Goal: Task Accomplishment & Management: Complete application form

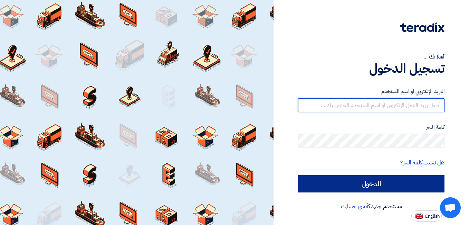
type input "[EMAIL_ADDRESS][DOMAIN_NAME]"
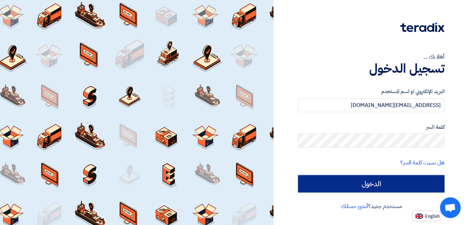
click at [368, 183] on input "الدخول" at bounding box center [371, 183] width 147 height 17
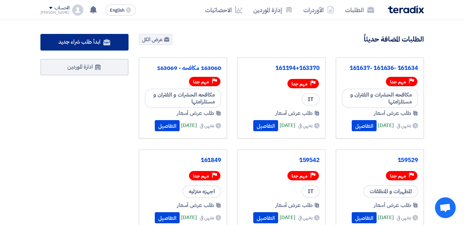
click at [86, 39] on span "ابدأ طلب شراء جديد" at bounding box center [79, 42] width 42 height 8
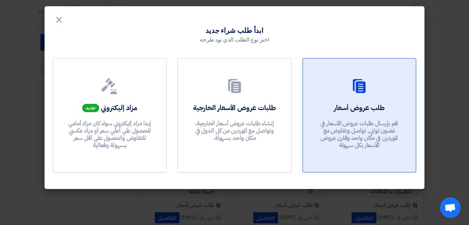
click at [387, 106] on div "طلب عروض أسعار قم بإرسال طلبات عروض الأسعار في غضون ثواني, تواصل وتفاوض مع المو…" at bounding box center [359, 128] width 96 height 50
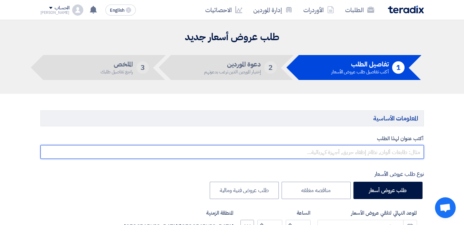
click at [372, 153] on input "text" at bounding box center [232, 152] width 384 height 14
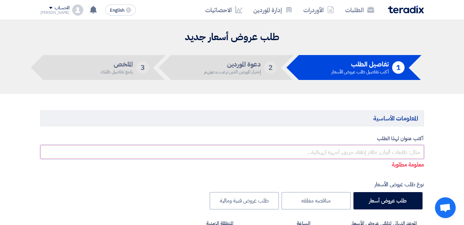
click at [371, 152] on input "text" at bounding box center [232, 152] width 384 height 14
paste input "162724"
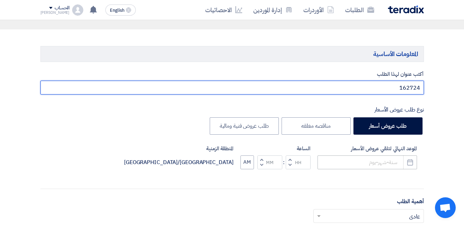
scroll to position [69, 0]
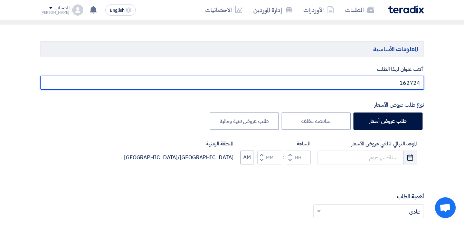
type input "162724"
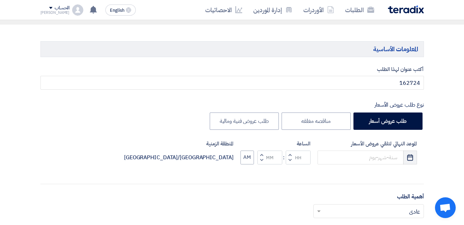
click at [410, 159] on icon "Pick a date" at bounding box center [410, 157] width 7 height 7
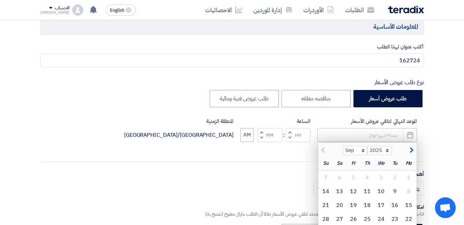
scroll to position [104, 0]
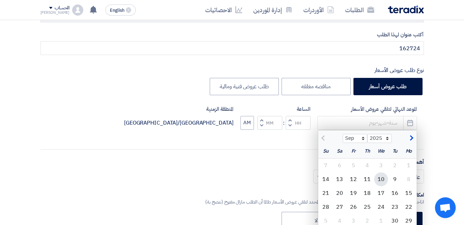
click at [380, 178] on div "10" at bounding box center [381, 179] width 14 height 14
type input "[DATE]"
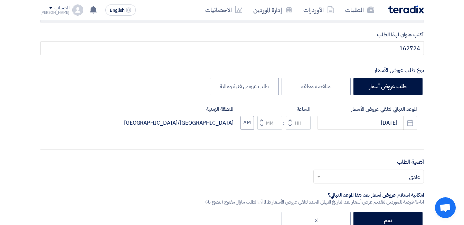
click at [380, 178] on input "text" at bounding box center [372, 176] width 97 height 11
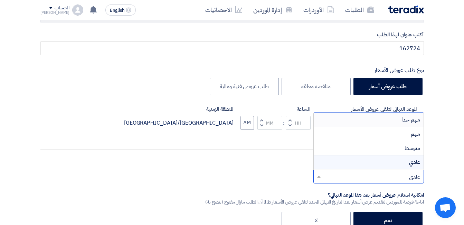
click at [397, 117] on div "مهم جدا" at bounding box center [369, 120] width 110 height 14
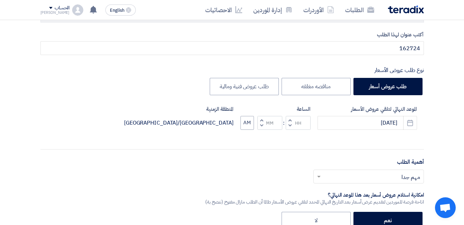
click at [290, 121] on button "Decrement hours" at bounding box center [290, 125] width 8 height 9
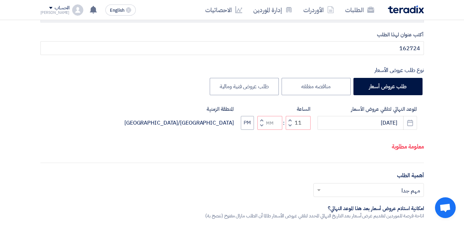
click at [290, 122] on span "button" at bounding box center [290, 119] width 2 height 5
click at [263, 130] on button "Decrement minutes" at bounding box center [262, 125] width 8 height 9
type input "12"
type input "59"
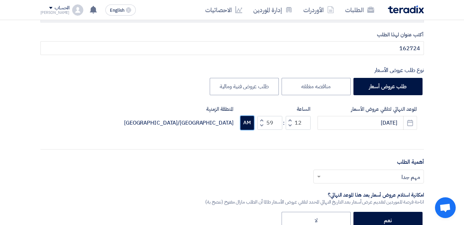
click at [251, 125] on button "AM" at bounding box center [247, 123] width 13 height 14
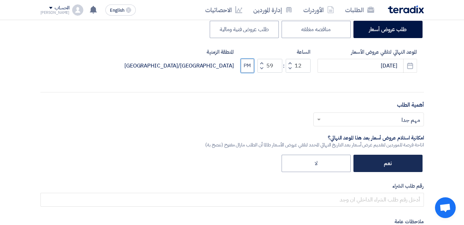
scroll to position [173, 0]
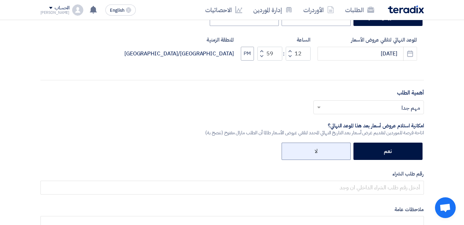
click at [335, 155] on label "لا" at bounding box center [316, 150] width 69 height 17
click at [318, 153] on input "لا" at bounding box center [315, 150] width 4 height 4
radio input "true"
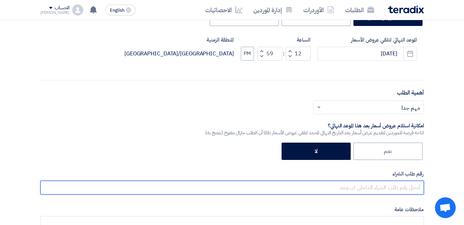
click at [371, 188] on input "text" at bounding box center [232, 187] width 384 height 14
paste input "162724"
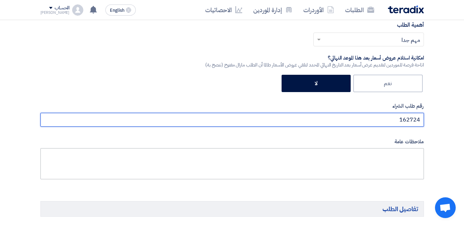
scroll to position [242, 0]
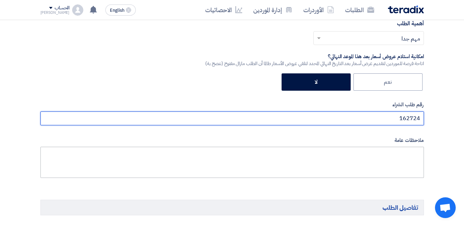
type input "162724"
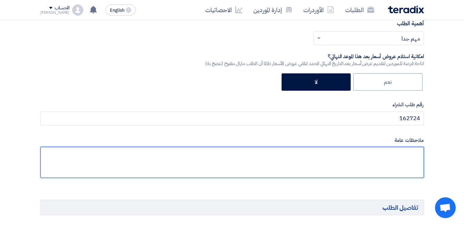
click at [382, 155] on textarea at bounding box center [232, 162] width 384 height 31
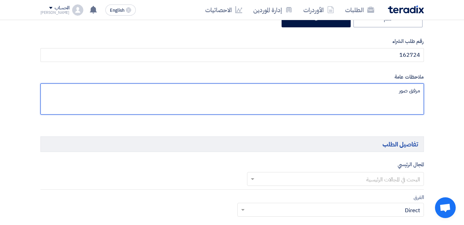
scroll to position [311, 0]
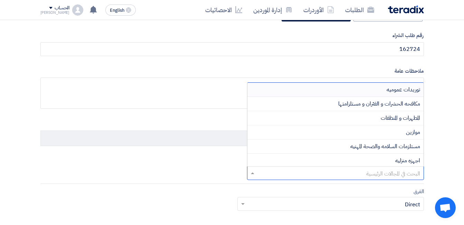
click at [378, 173] on input "text" at bounding box center [339, 173] width 163 height 11
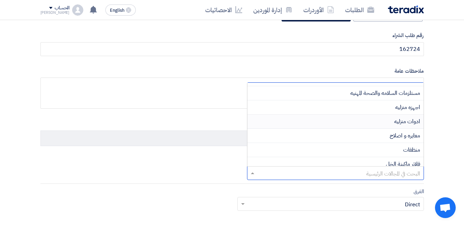
scroll to position [69, 0]
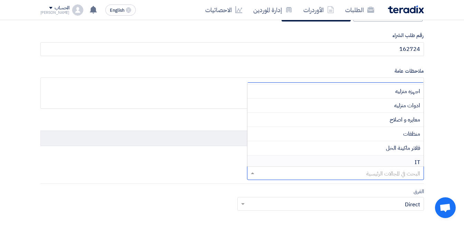
click at [412, 159] on div "IT" at bounding box center [336, 162] width 176 height 14
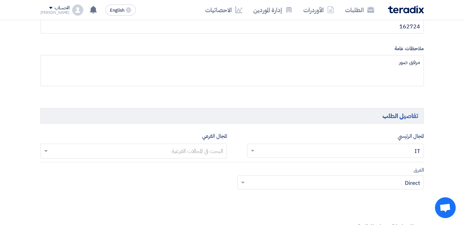
scroll to position [346, 0]
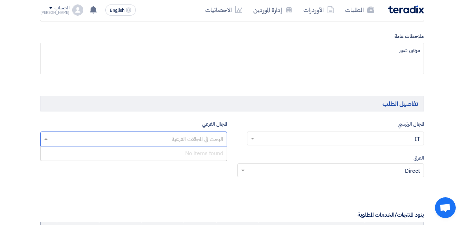
click at [213, 139] on input "text" at bounding box center [134, 139] width 180 height 11
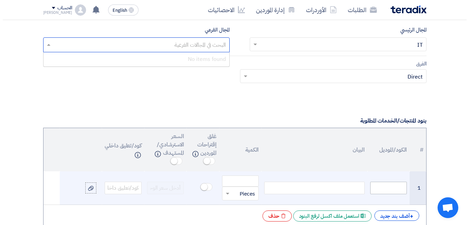
scroll to position [449, 0]
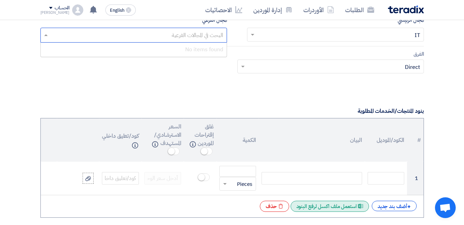
click at [334, 205] on div "Excel file استعمل ملف اكسل لرفع البنود" at bounding box center [330, 206] width 78 height 11
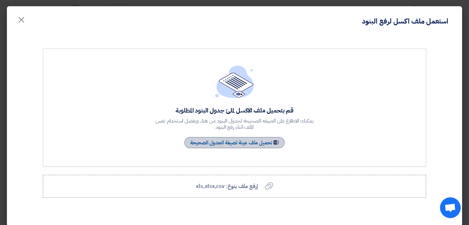
click at [261, 141] on link "Sample Sheet تحميل ملف عينة لصيغة الجدول الصحيحة" at bounding box center [235, 142] width 100 height 11
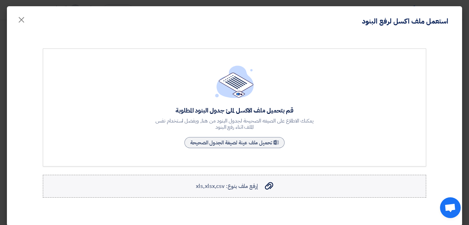
click at [249, 188] on span "إرفع ملف بنوع: xls,xlsx,csv" at bounding box center [227, 186] width 62 height 8
click at [0, 0] on input "إرفع ملف بنوع: xls,xlsx,csv إرفع ملف بنوع: xls,xlsx,csv" at bounding box center [0, 0] width 0 height 0
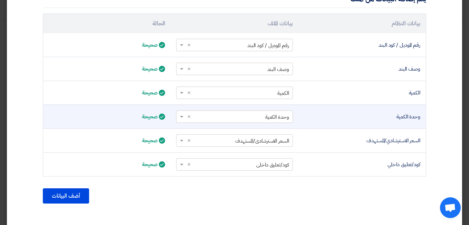
scroll to position [237, 0]
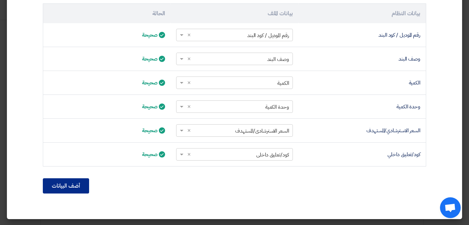
click at [61, 187] on button "أضف البيانات" at bounding box center [66, 185] width 46 height 15
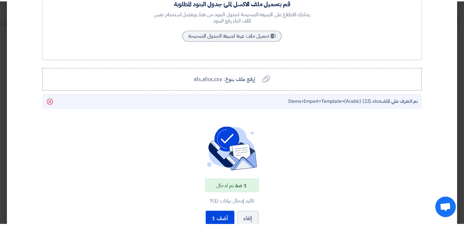
scroll to position [164, 0]
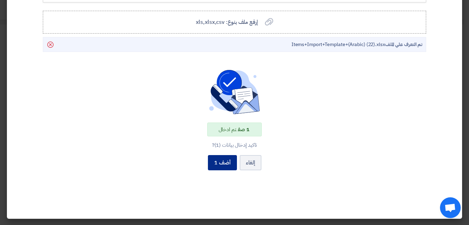
click at [223, 164] on button "أضف 1" at bounding box center [222, 162] width 29 height 15
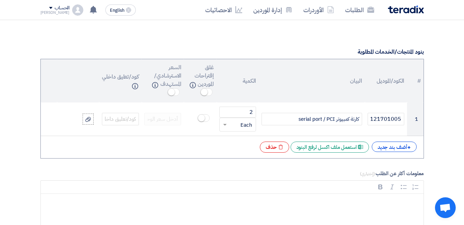
scroll to position [519, 0]
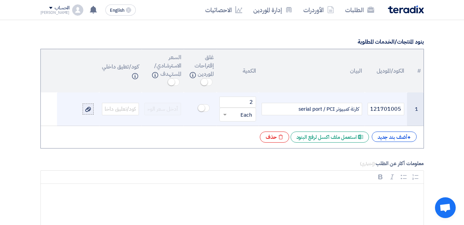
click at [90, 111] on icon at bounding box center [88, 109] width 6 height 6
click at [0, 0] on input "file" at bounding box center [0, 0] width 0 height 0
click at [87, 109] on icon at bounding box center [88, 109] width 6 height 6
click at [0, 0] on input "file" at bounding box center [0, 0] width 0 height 0
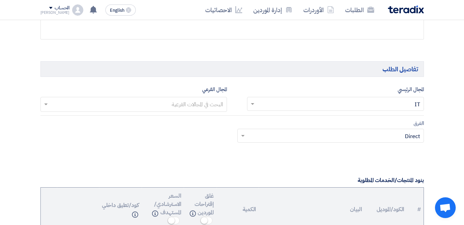
scroll to position [277, 0]
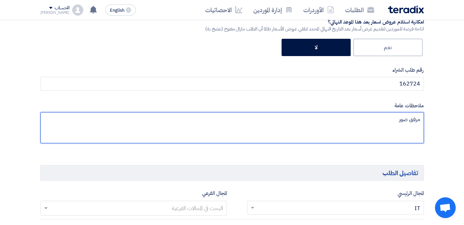
click at [351, 121] on textarea at bounding box center [232, 127] width 384 height 31
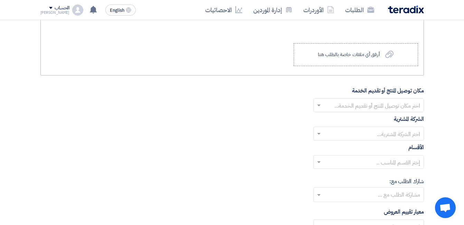
scroll to position [761, 0]
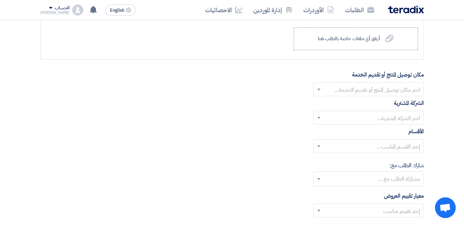
type textarea "مرفق صور للتوضيح"
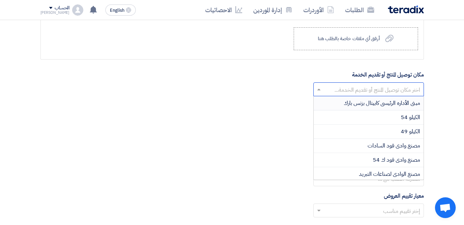
click at [404, 89] on input "text" at bounding box center [372, 89] width 97 height 11
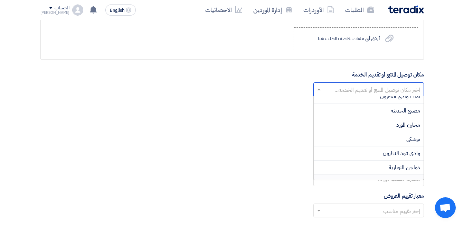
scroll to position [151, 0]
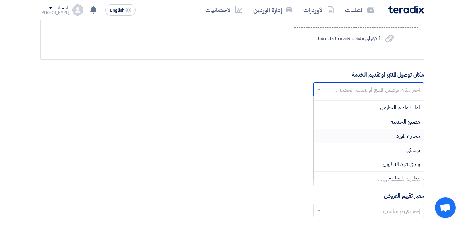
click at [410, 133] on span "مخازن المورد" at bounding box center [409, 136] width 24 height 8
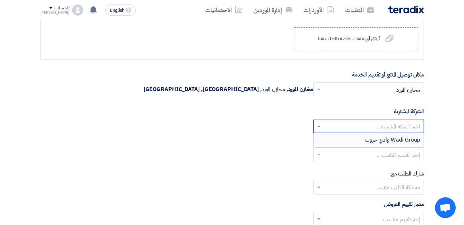
click at [410, 127] on input "text" at bounding box center [372, 126] width 97 height 11
click at [400, 137] on span "Wadi Group وادي جروب" at bounding box center [392, 140] width 55 height 8
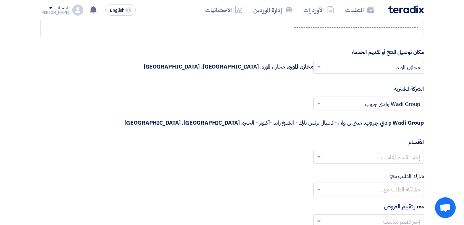
scroll to position [795, 0]
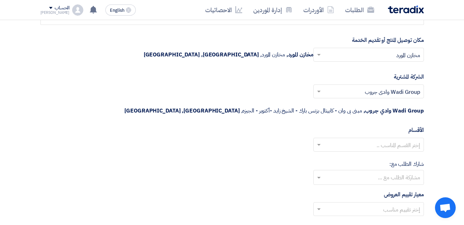
click at [410, 140] on input "text" at bounding box center [372, 145] width 97 height 11
click at [304, 160] on div "شارك الطلب مع: مشاركة الطلب مع ..." at bounding box center [232, 172] width 384 height 25
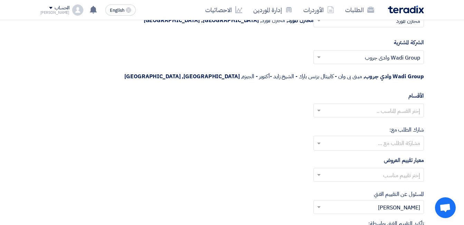
scroll to position [830, 0]
click at [352, 167] on div "إختر تقييم مناسب" at bounding box center [369, 174] width 111 height 14
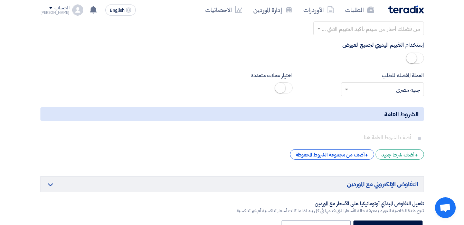
scroll to position [1072, 0]
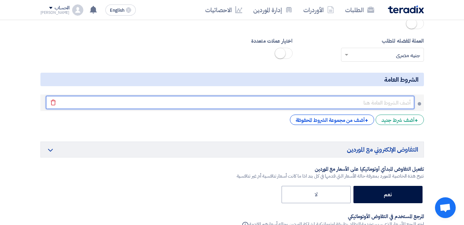
click at [397, 96] on input "text" at bounding box center [230, 102] width 369 height 13
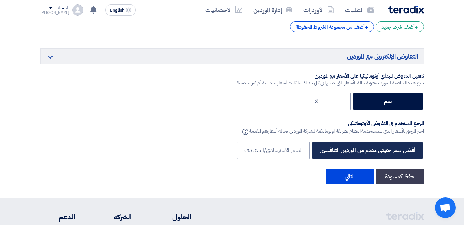
scroll to position [1175, 0]
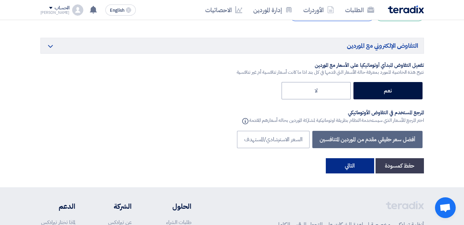
type input "تم اضافة صور للتوضيح"
click at [351, 158] on button "التالي" at bounding box center [350, 165] width 48 height 15
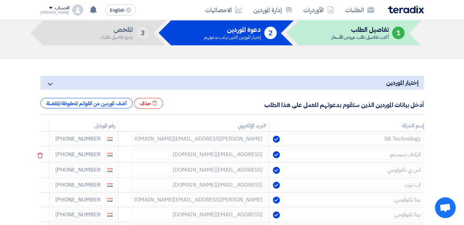
scroll to position [69, 0]
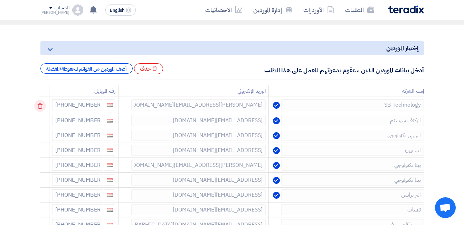
click at [40, 106] on icon at bounding box center [40, 106] width 12 height 12
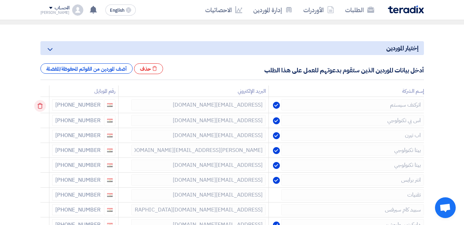
click at [43, 104] on icon at bounding box center [40, 106] width 12 height 12
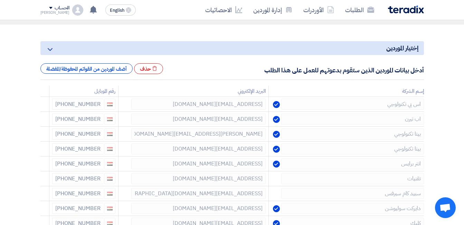
click at [0, 0] on icon at bounding box center [0, 0] width 0 height 0
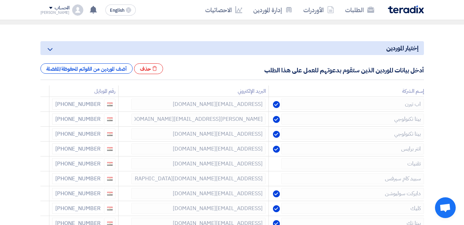
click at [0, 0] on icon at bounding box center [0, 0] width 0 height 0
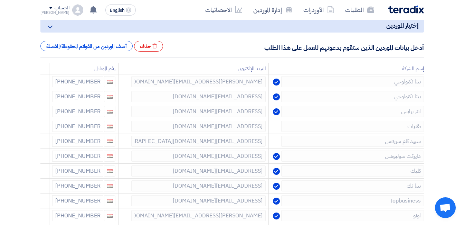
scroll to position [104, 0]
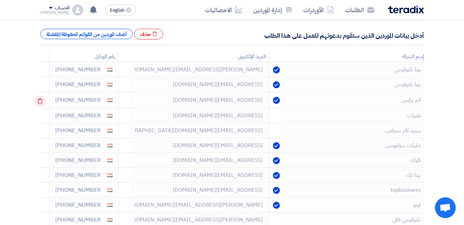
click at [42, 101] on icon at bounding box center [40, 101] width 12 height 12
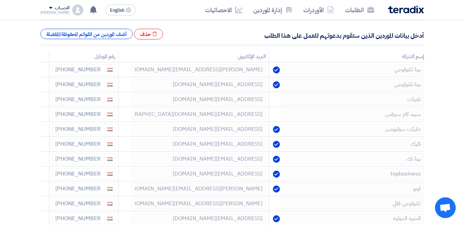
click at [0, 0] on icon at bounding box center [0, 0] width 0 height 0
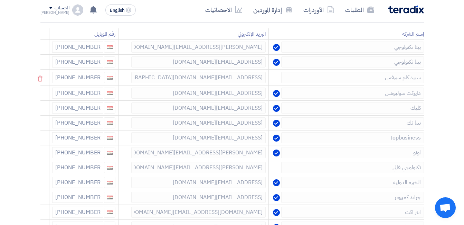
scroll to position [138, 0]
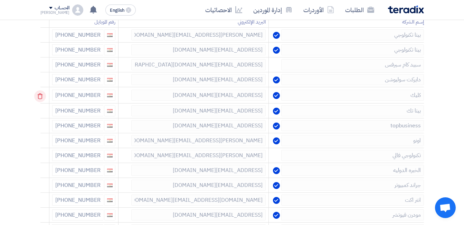
click at [42, 97] on icon at bounding box center [40, 96] width 12 height 12
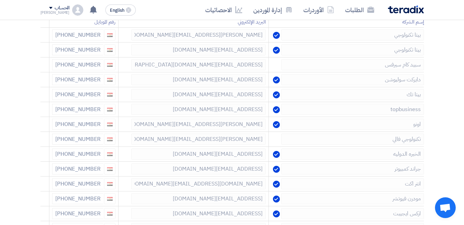
click at [0, 0] on icon at bounding box center [0, 0] width 0 height 0
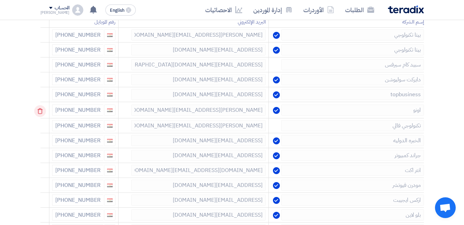
click at [41, 109] on icon at bounding box center [40, 111] width 12 height 12
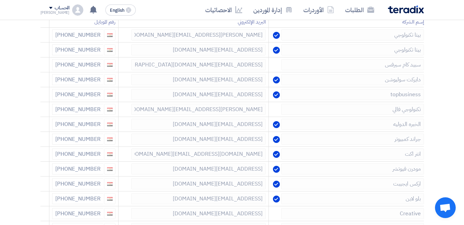
click at [0, 0] on icon at bounding box center [0, 0] width 0 height 0
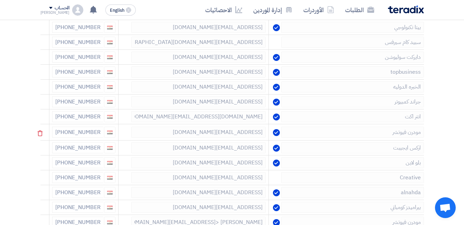
scroll to position [173, 0]
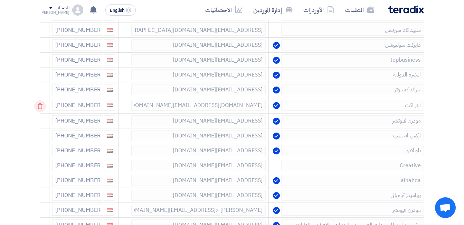
click at [41, 107] on icon at bounding box center [40, 106] width 12 height 12
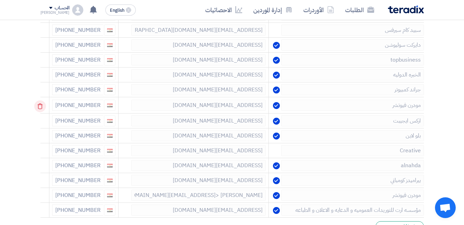
click at [41, 107] on icon at bounding box center [40, 106] width 12 height 12
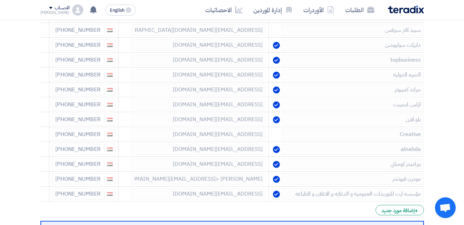
click at [0, 0] on icon at bounding box center [0, 0] width 0 height 0
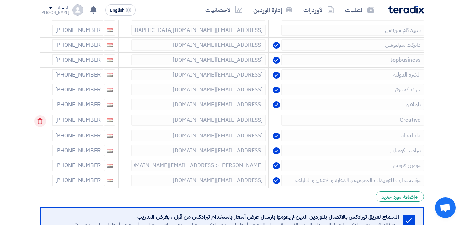
click at [42, 120] on icon at bounding box center [40, 121] width 12 height 12
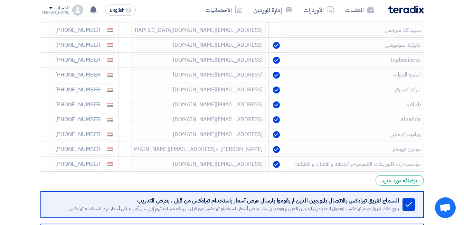
click at [0, 0] on icon at bounding box center [0, 0] width 0 height 0
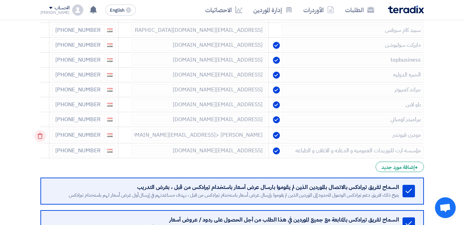
click at [42, 134] on icon at bounding box center [40, 136] width 12 height 12
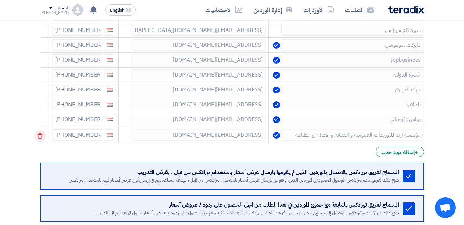
click at [39, 134] on icon at bounding box center [40, 136] width 12 height 12
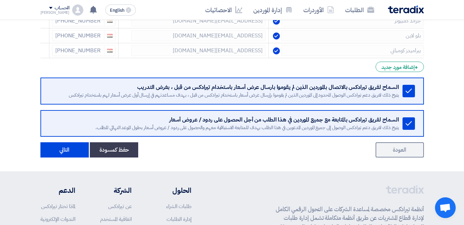
scroll to position [242, 0]
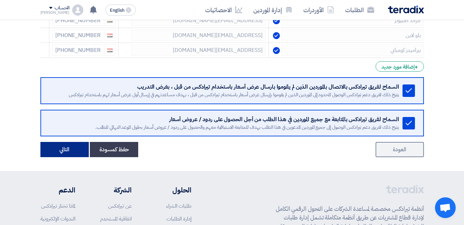
click at [62, 149] on button "التالي" at bounding box center [64, 149] width 48 height 15
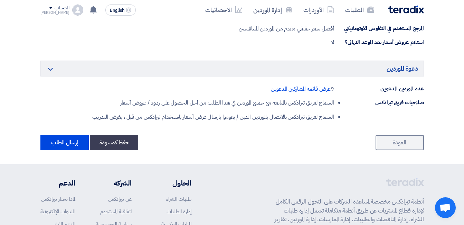
scroll to position [415, 0]
click at [60, 144] on button "إرسال الطلب" at bounding box center [64, 141] width 48 height 15
